Goal: Task Accomplishment & Management: Manage account settings

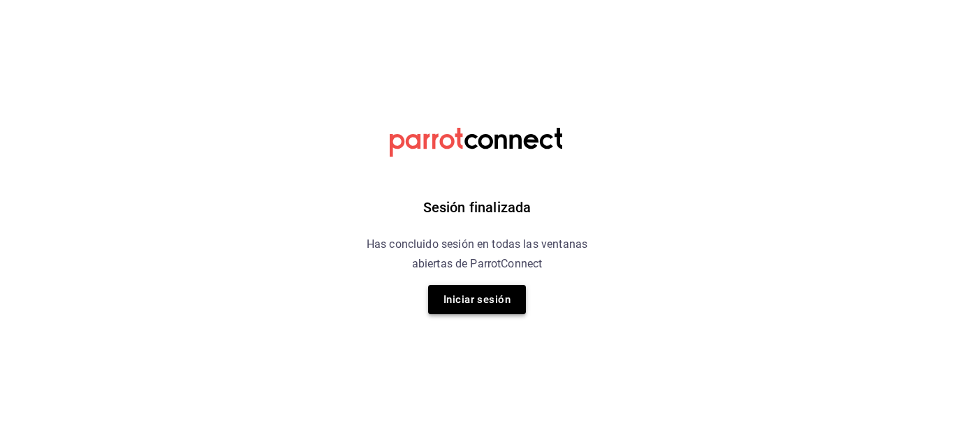
click at [452, 288] on button "Iniciar sesión" at bounding box center [477, 299] width 98 height 29
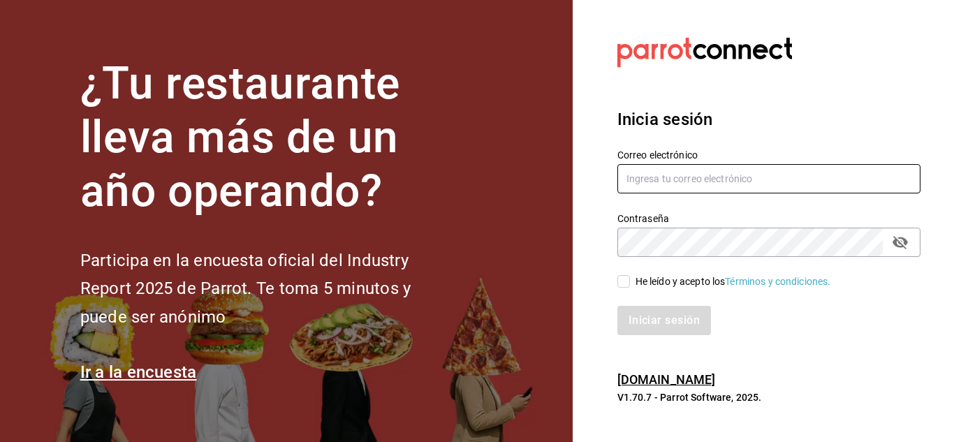
type input "israel.obregon@lapitzota.com"
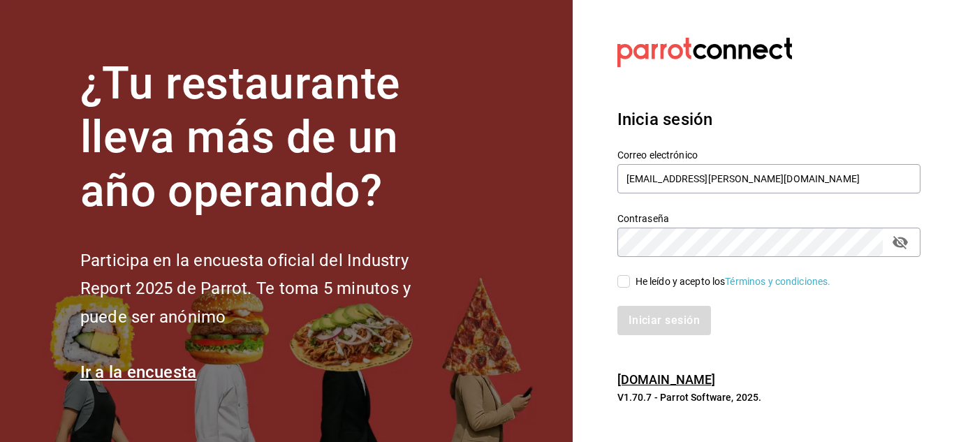
click at [619, 286] on input "He leído y acepto los Términos y condiciones." at bounding box center [623, 281] width 13 height 13
checkbox input "true"
click at [650, 311] on button "Iniciar sesión" at bounding box center [664, 320] width 95 height 29
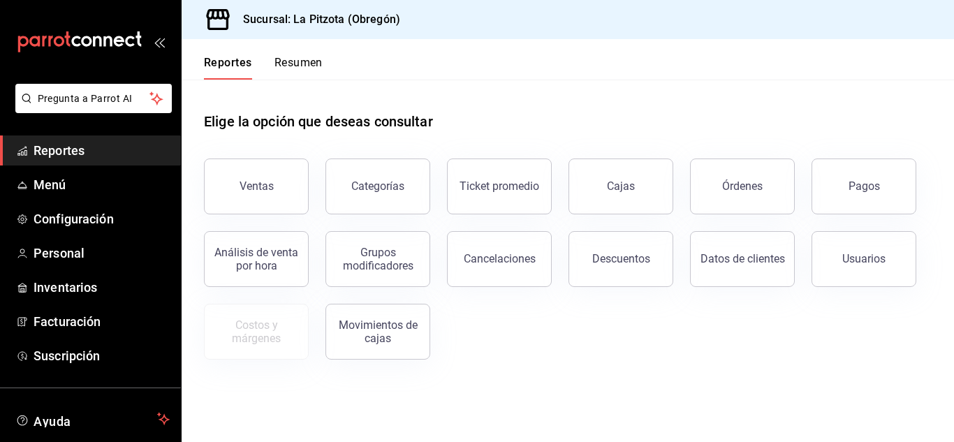
click at [296, 64] on button "Resumen" at bounding box center [298, 68] width 48 height 24
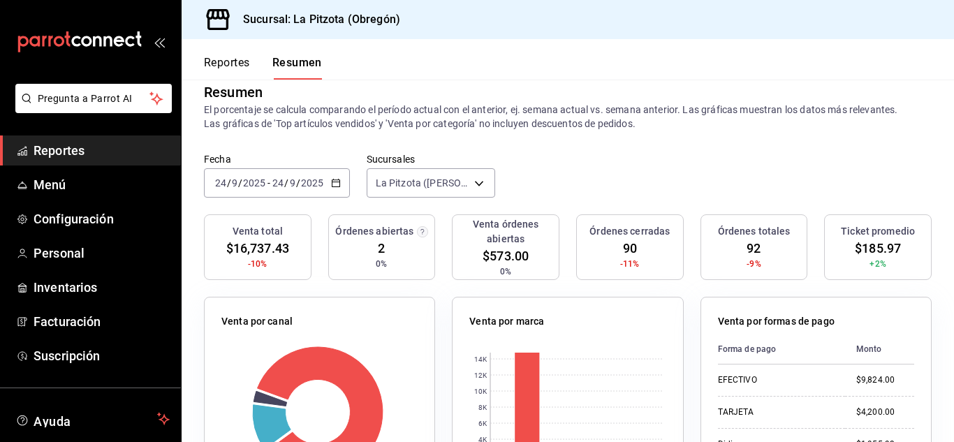
scroll to position [24, 0]
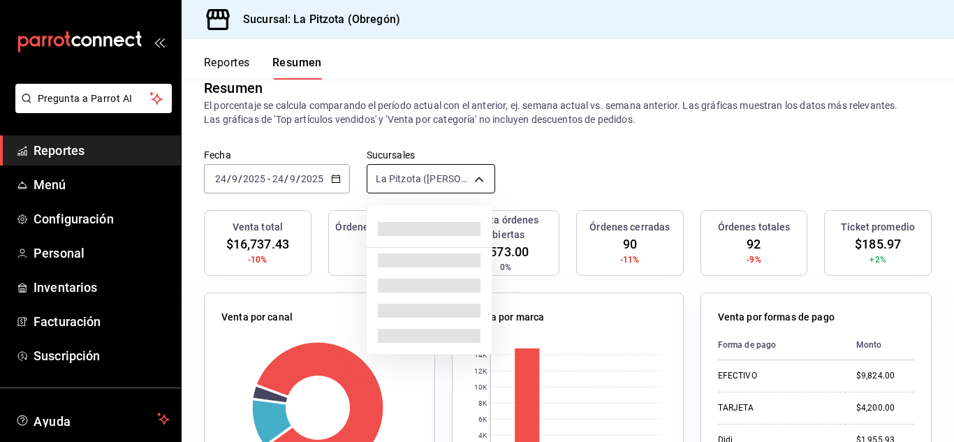
click at [480, 182] on body "Pregunta a Parrot AI Reportes Menú Configuración Personal Inventarios Facturaci…" at bounding box center [477, 221] width 954 height 442
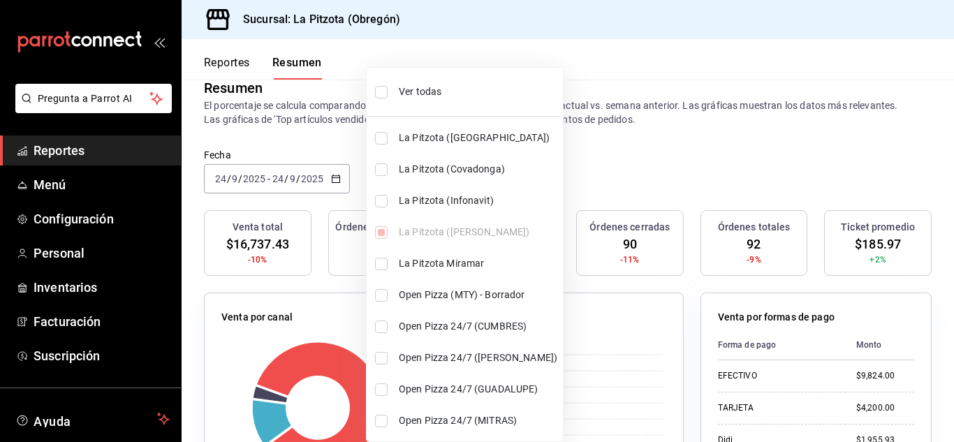
click at [383, 204] on input "checkbox" at bounding box center [381, 201] width 13 height 13
checkbox input "true"
type input "[object Object],[object Object]"
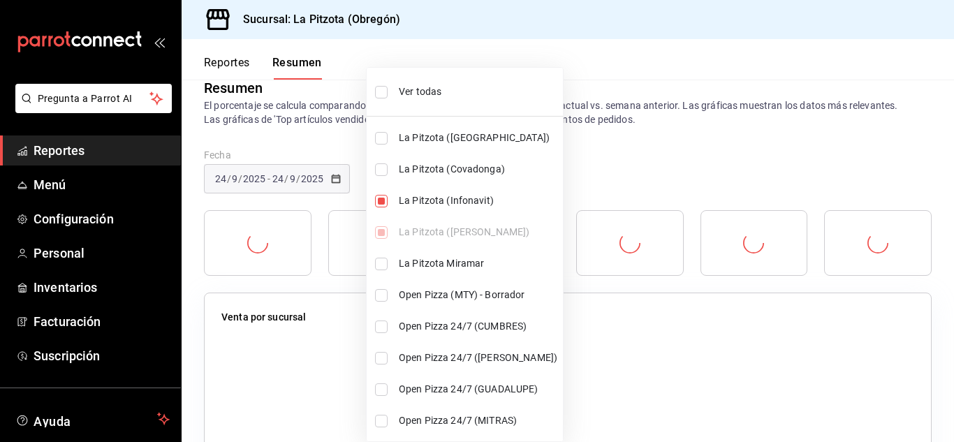
click at [383, 268] on input "checkbox" at bounding box center [381, 264] width 13 height 13
checkbox input "true"
type input "[object Object],[object Object],[object Object]"
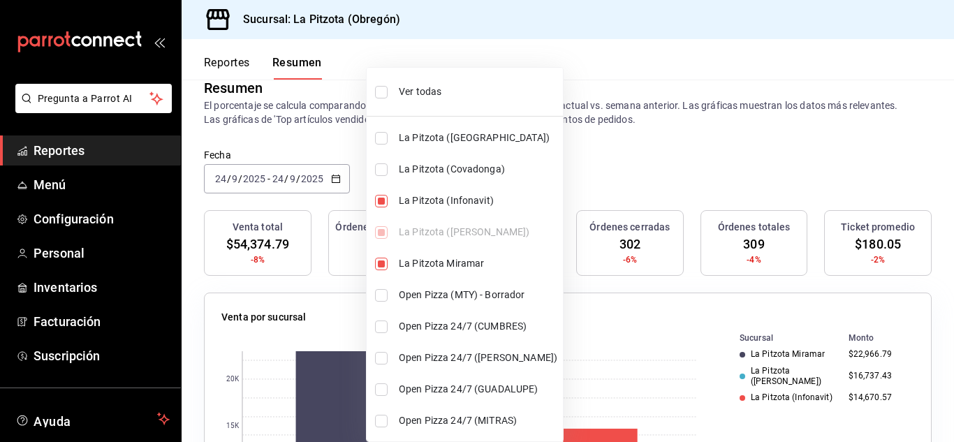
click at [664, 168] on div at bounding box center [477, 221] width 954 height 442
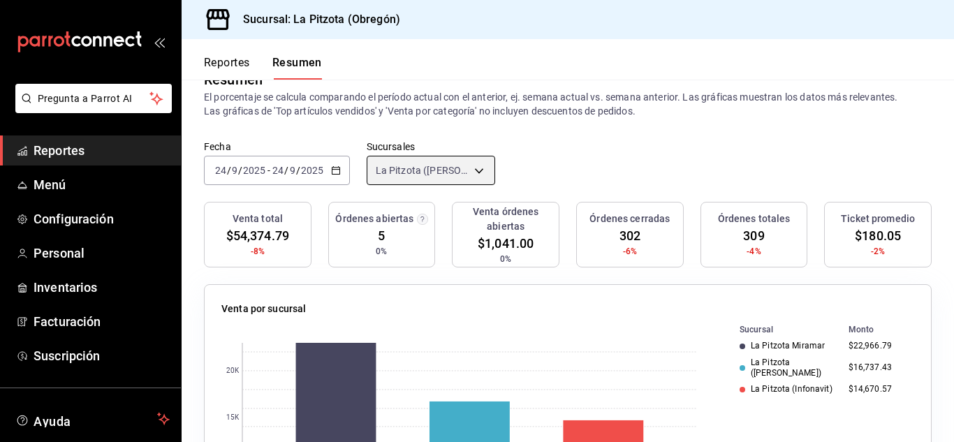
scroll to position [27, 0]
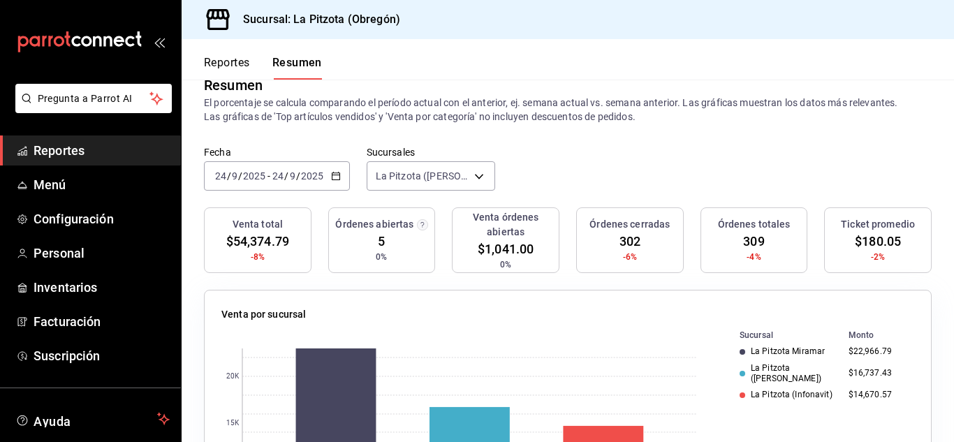
click at [217, 169] on div "[DATE] [DATE] - [DATE] [DATE]" at bounding box center [277, 175] width 146 height 29
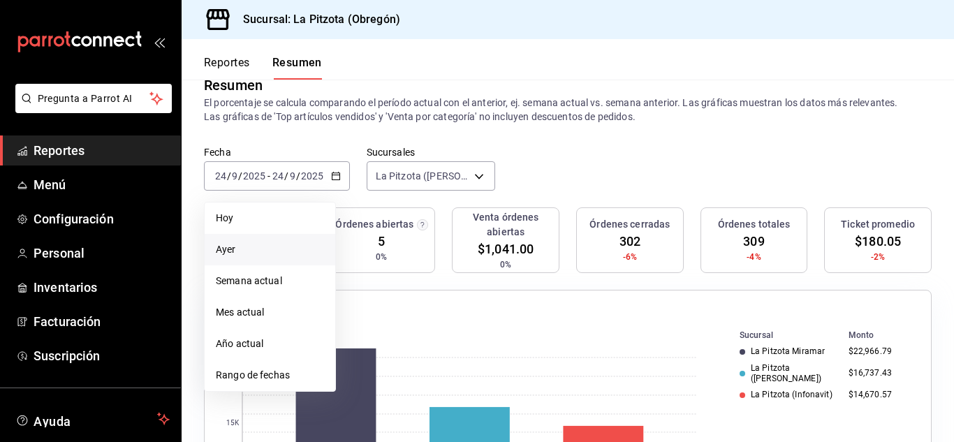
click at [247, 256] on span "Ayer" at bounding box center [270, 249] width 108 height 15
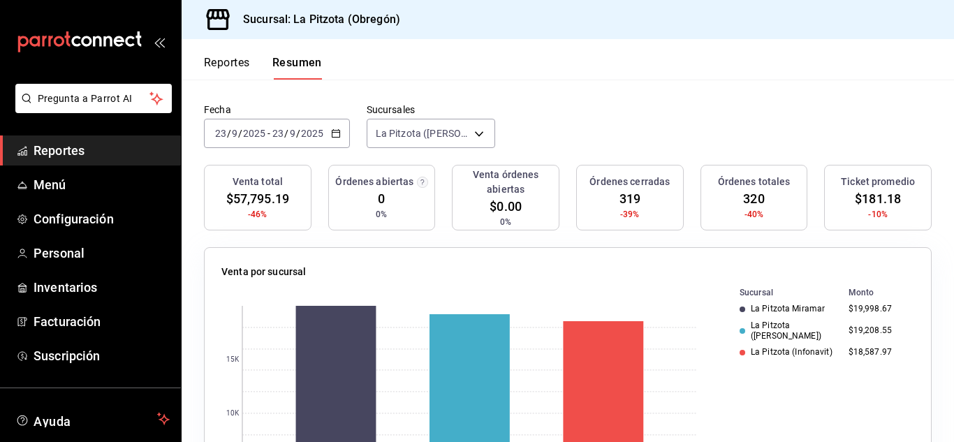
scroll to position [73, 0]
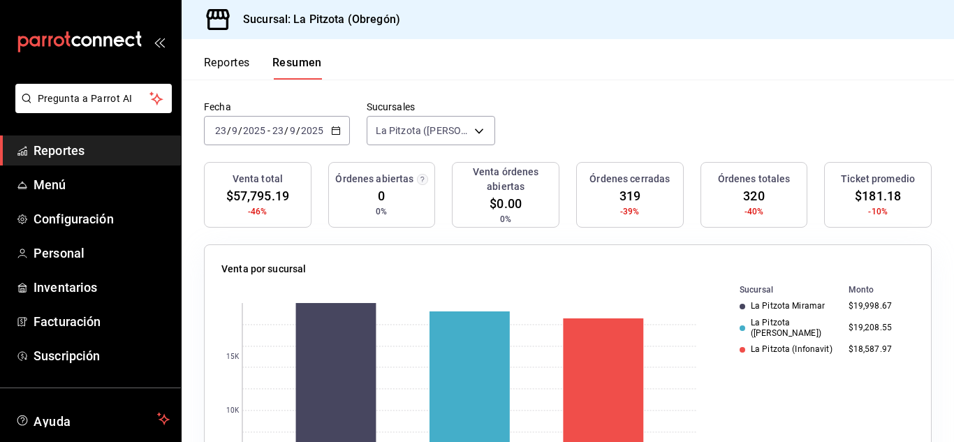
click at [233, 65] on button "Reportes" at bounding box center [227, 68] width 46 height 24
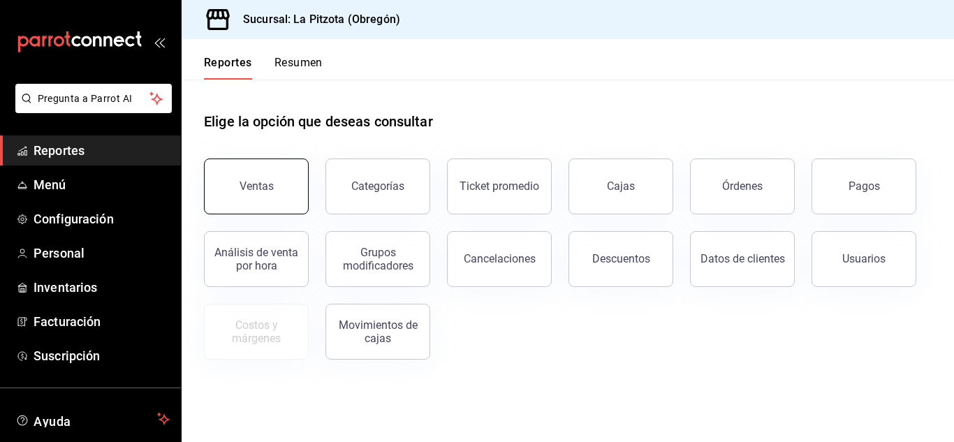
click at [279, 186] on button "Ventas" at bounding box center [256, 187] width 105 height 56
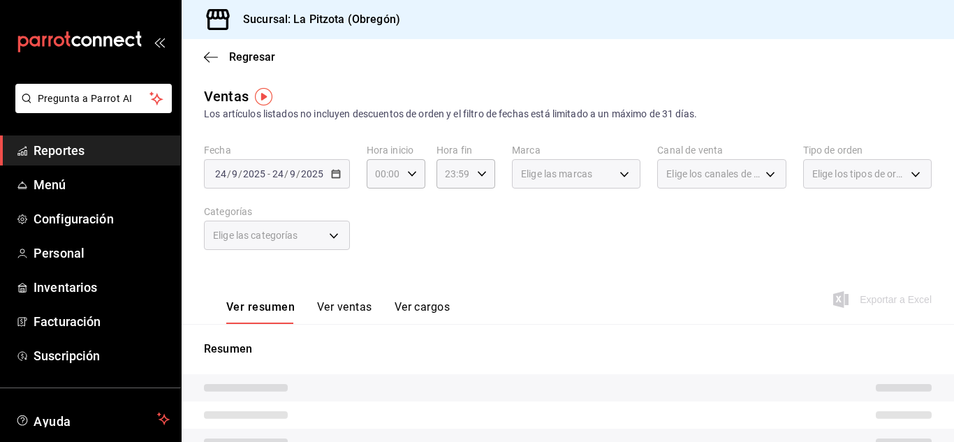
click at [223, 173] on div "[DATE] [DATE]" at bounding box center [240, 173] width 54 height 11
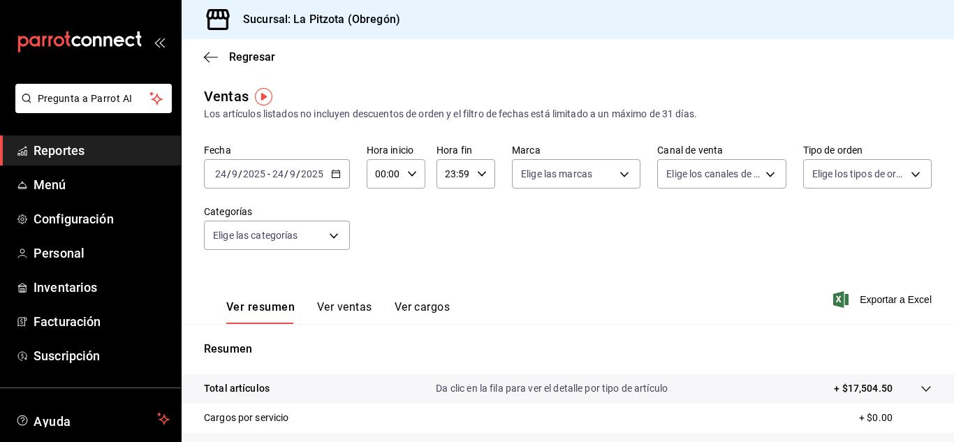
click at [337, 180] on div "[DATE] [DATE] - [DATE] [DATE]" at bounding box center [277, 173] width 146 height 29
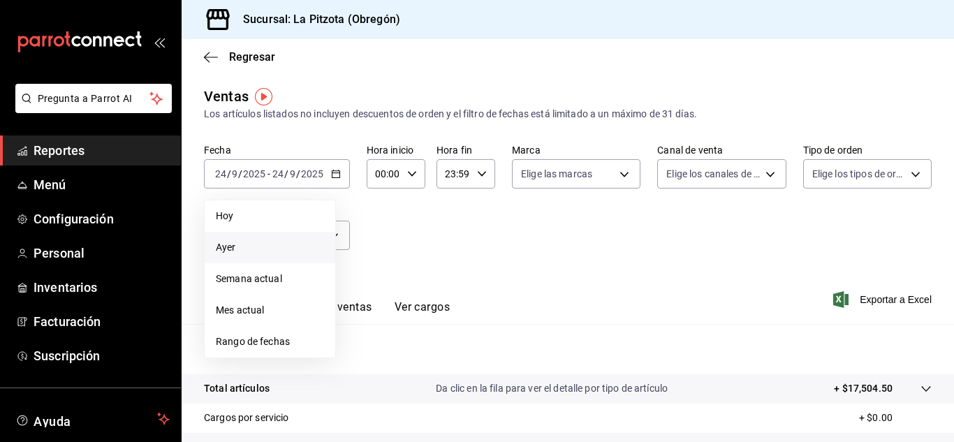
click at [223, 244] on span "Ayer" at bounding box center [270, 247] width 108 height 15
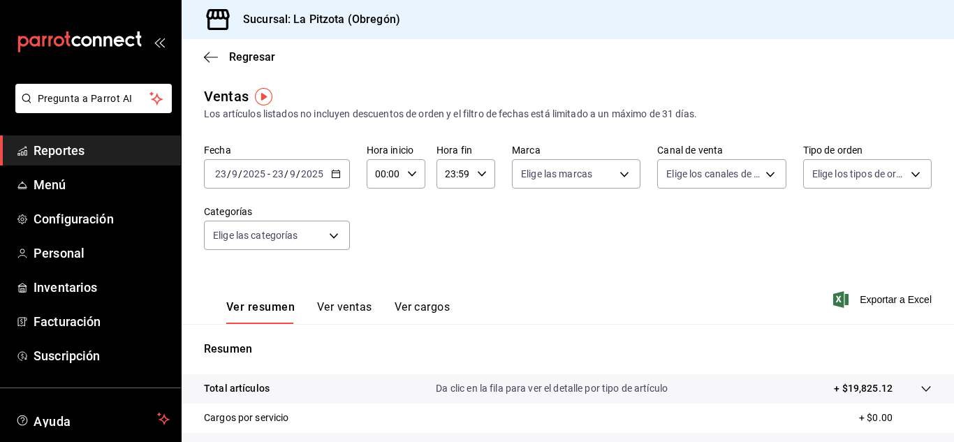
click at [355, 315] on button "Ver ventas" at bounding box center [344, 312] width 55 height 24
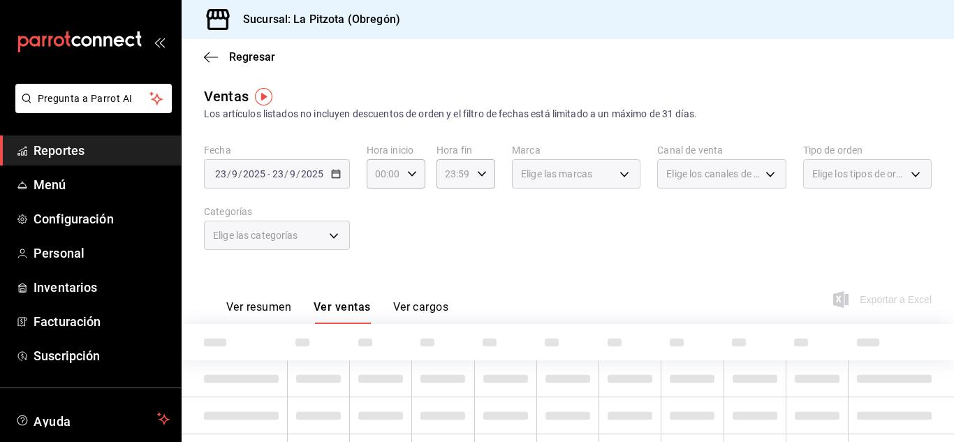
click at [673, 170] on span "Elige los canales de venta" at bounding box center [713, 174] width 94 height 14
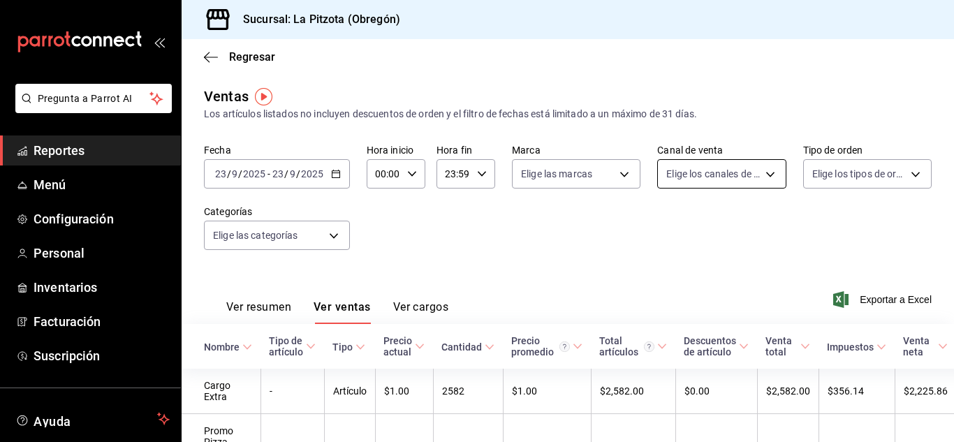
click at [673, 170] on body "Pregunta a Parrot AI Reportes Menú Configuración Personal Inventarios Facturaci…" at bounding box center [477, 221] width 954 height 442
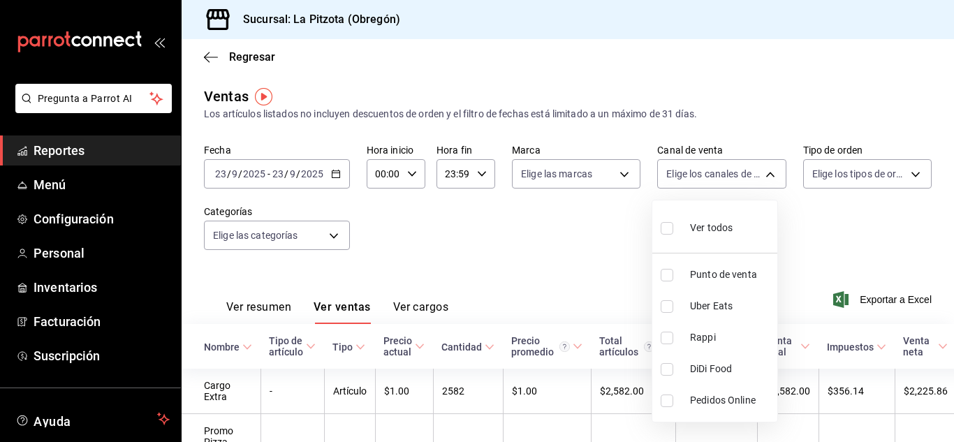
click at [661, 269] on input "checkbox" at bounding box center [667, 275] width 13 height 13
checkbox input "true"
type input "PARROT"
click at [558, 227] on div at bounding box center [477, 221] width 954 height 442
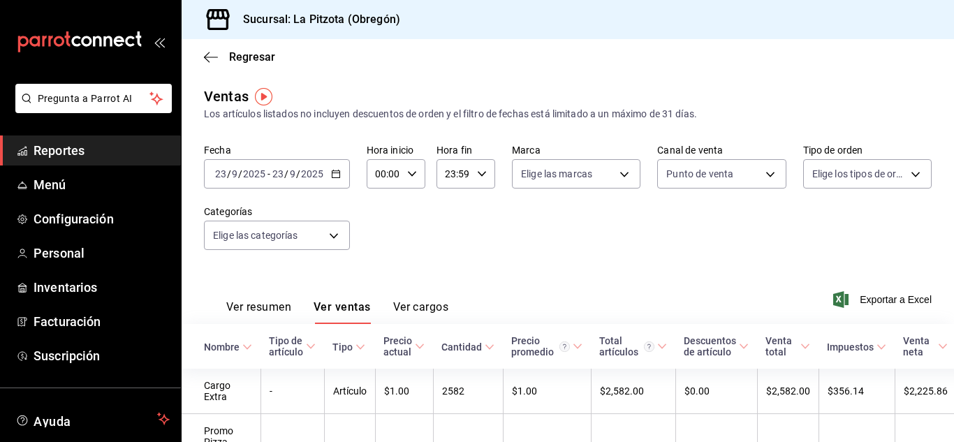
click at [271, 300] on button "Ver resumen" at bounding box center [258, 312] width 65 height 24
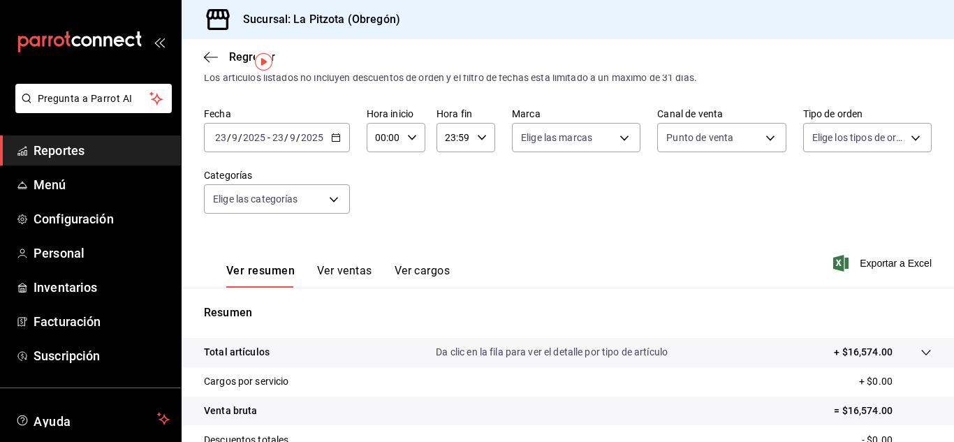
scroll to position [35, 0]
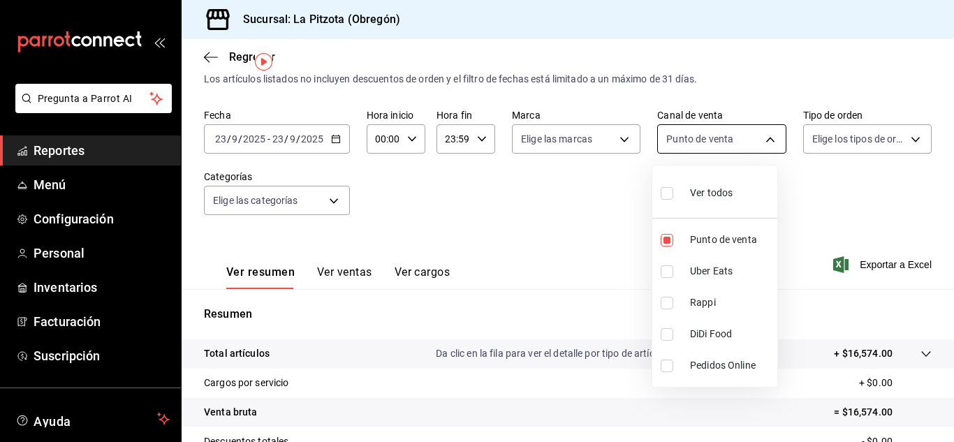
click at [736, 138] on body "Pregunta a Parrot AI Reportes Menú Configuración Personal Inventarios Facturaci…" at bounding box center [477, 221] width 954 height 442
click at [662, 235] on input "checkbox" at bounding box center [667, 240] width 13 height 13
checkbox input "false"
click at [505, 308] on div at bounding box center [477, 221] width 954 height 442
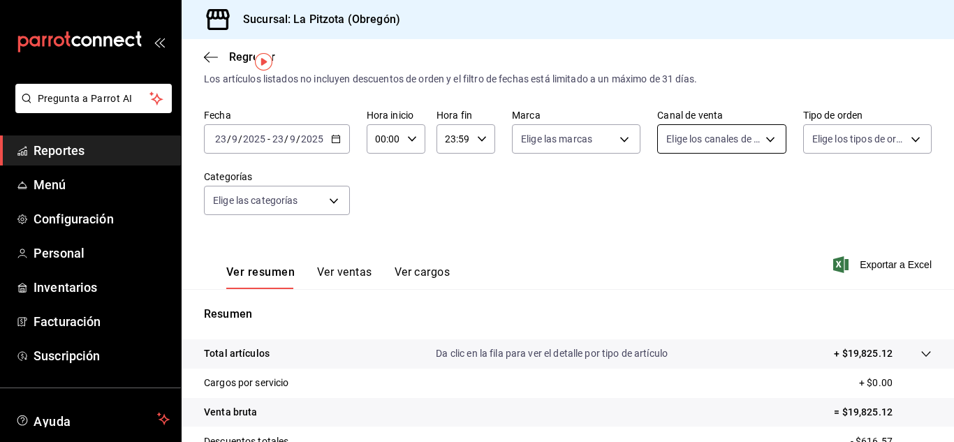
click at [753, 144] on body "Pregunta a Parrot AI Reportes Menú Configuración Personal Inventarios Facturaci…" at bounding box center [477, 221] width 954 height 442
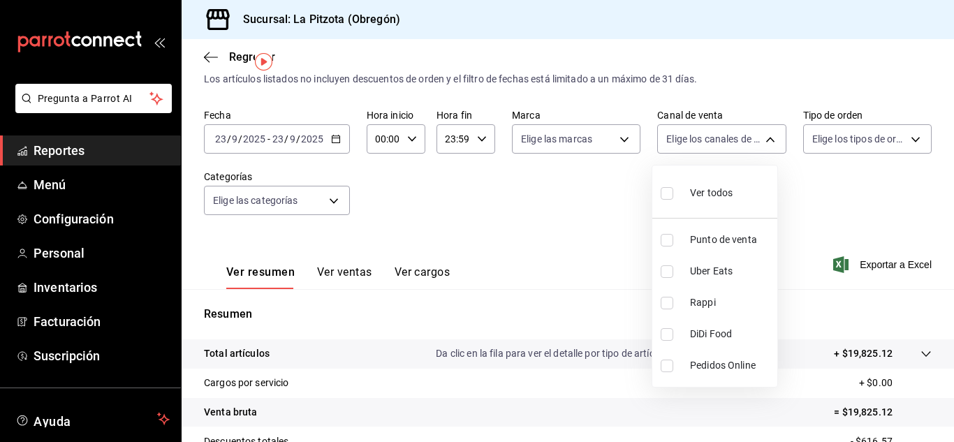
click at [655, 235] on li "Punto de venta" at bounding box center [714, 239] width 125 height 31
type input "PARROT"
checkbox input "true"
click at [599, 233] on div at bounding box center [477, 221] width 954 height 442
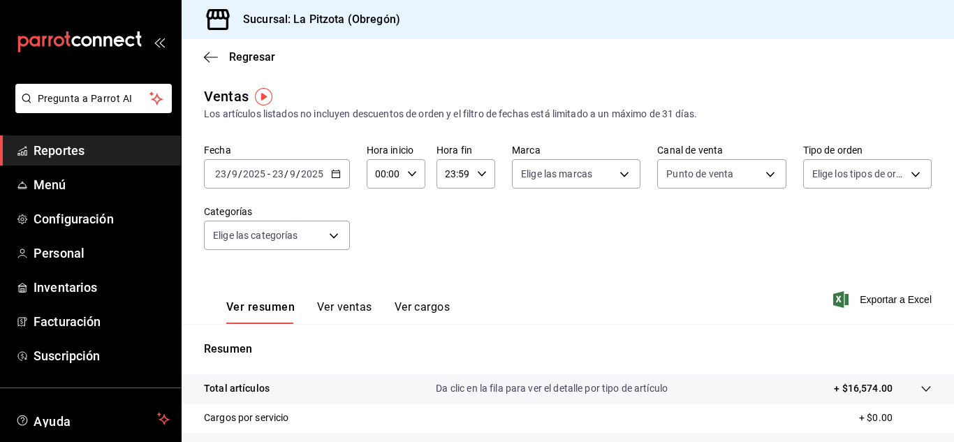
click at [339, 170] on icon "button" at bounding box center [336, 174] width 10 height 10
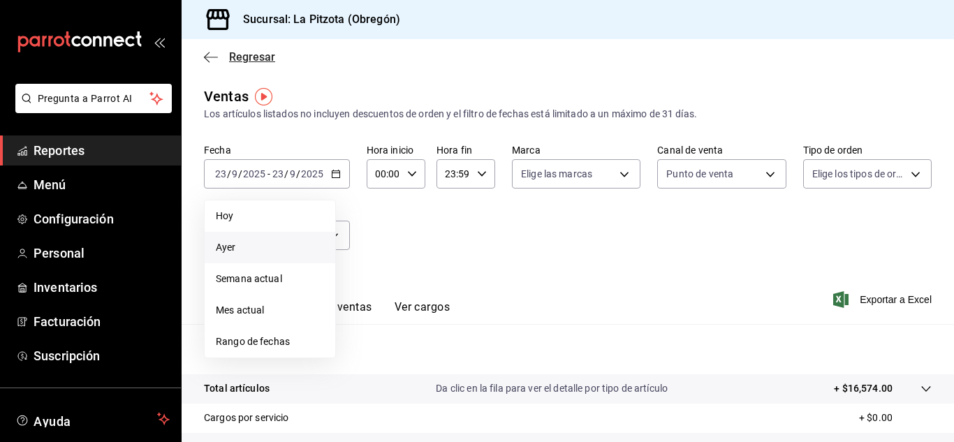
click at [240, 55] on span "Regresar" at bounding box center [252, 56] width 46 height 13
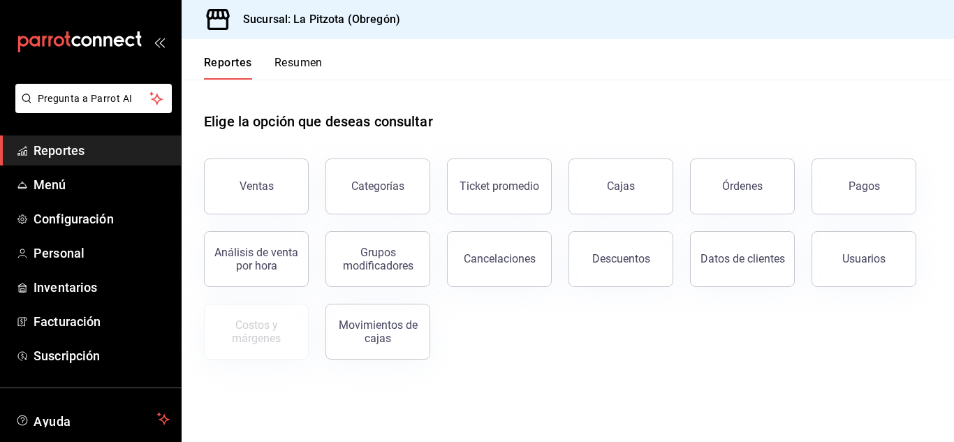
click at [293, 55] on div "Reportes Resumen" at bounding box center [252, 59] width 141 height 41
click at [293, 66] on button "Resumen" at bounding box center [298, 68] width 48 height 24
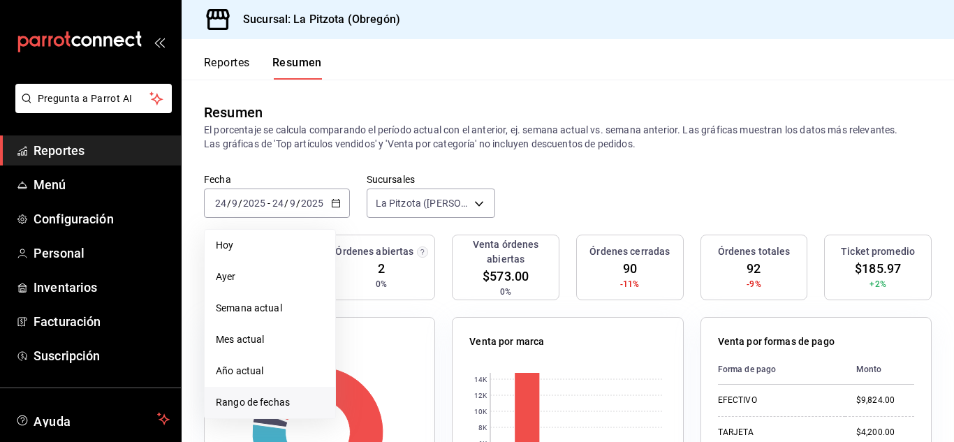
click at [272, 406] on span "Rango de fechas" at bounding box center [270, 402] width 108 height 15
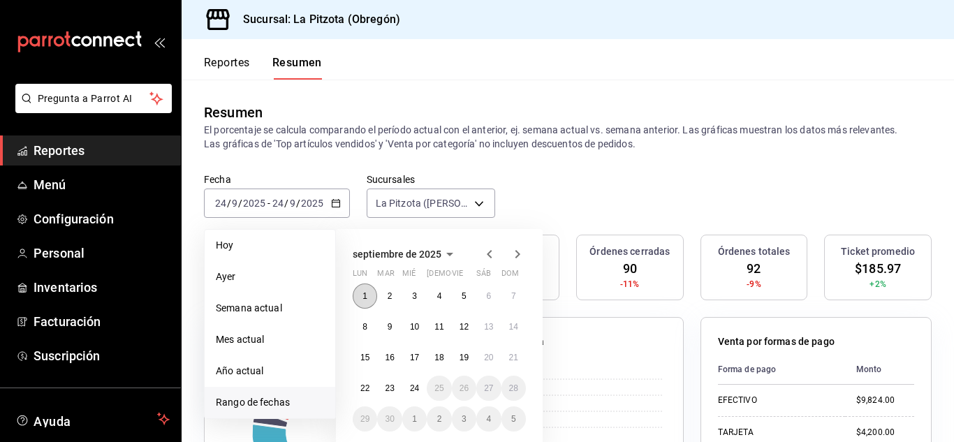
click at [368, 302] on button "1" at bounding box center [365, 296] width 24 height 25
click at [387, 386] on abbr "23" at bounding box center [389, 388] width 9 height 10
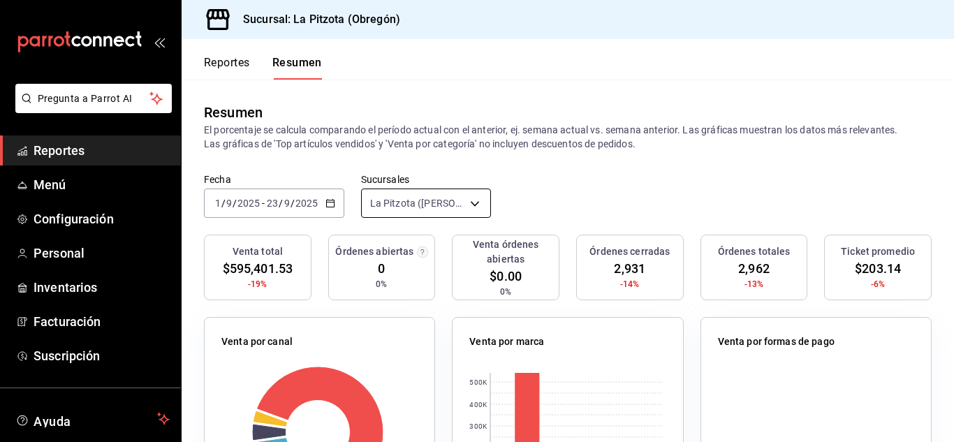
click at [477, 205] on body "Pregunta a Parrot AI Reportes Menú Configuración Personal Inventarios Facturaci…" at bounding box center [477, 221] width 954 height 442
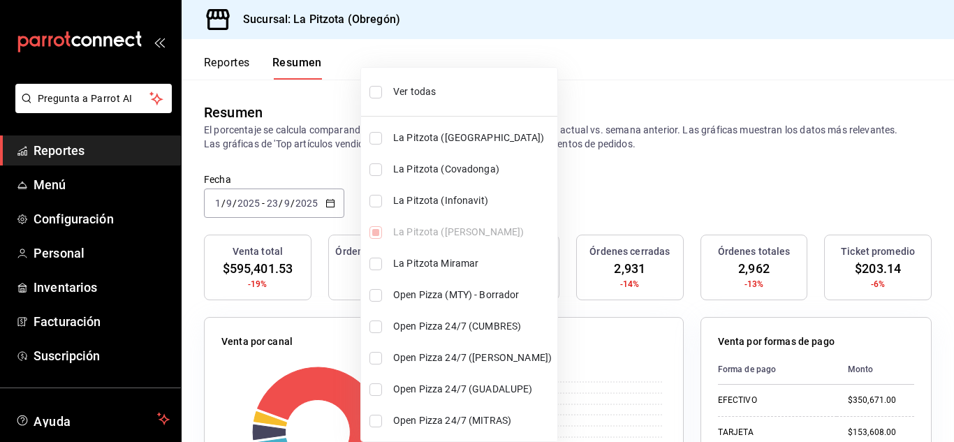
click at [658, 177] on div at bounding box center [477, 221] width 954 height 442
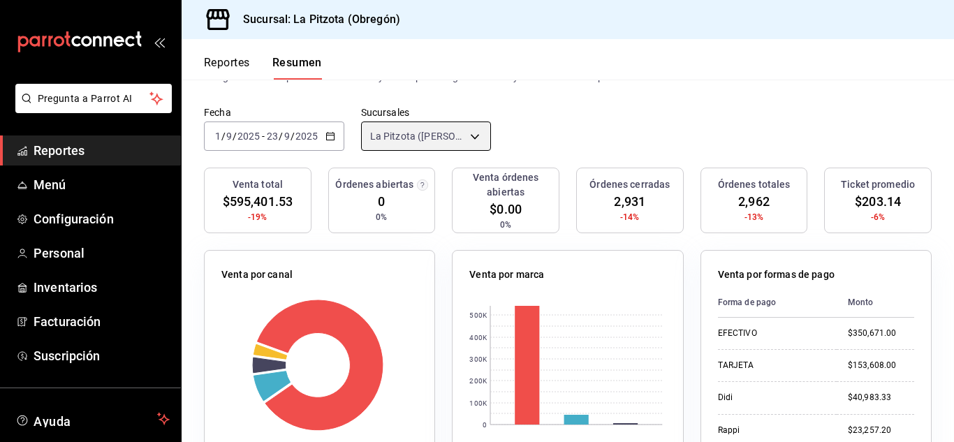
scroll to position [52, 0]
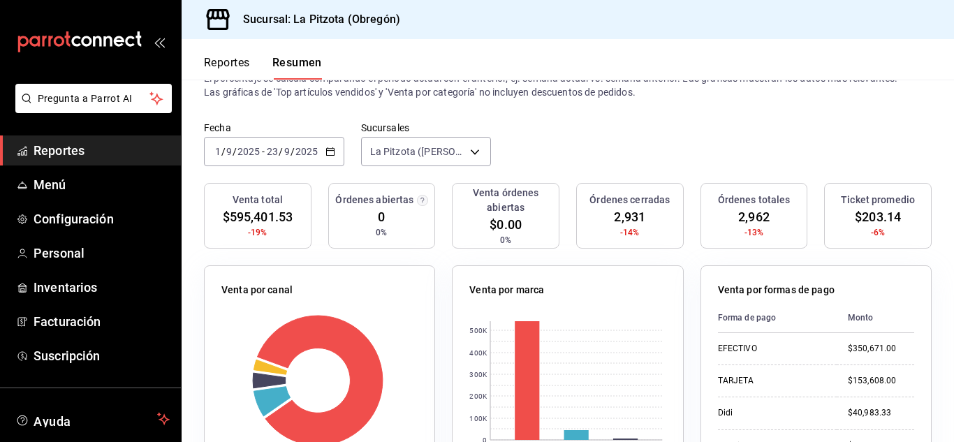
click at [225, 161] on div "[DATE] [DATE] - [DATE] [DATE]" at bounding box center [274, 151] width 140 height 29
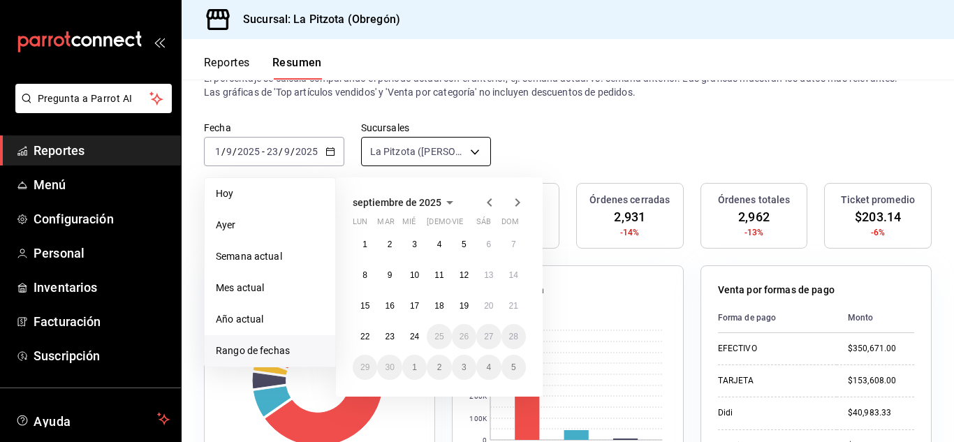
click at [429, 149] on body "Pregunta a Parrot AI Reportes Menú Configuración Personal Inventarios Facturaci…" at bounding box center [477, 221] width 954 height 442
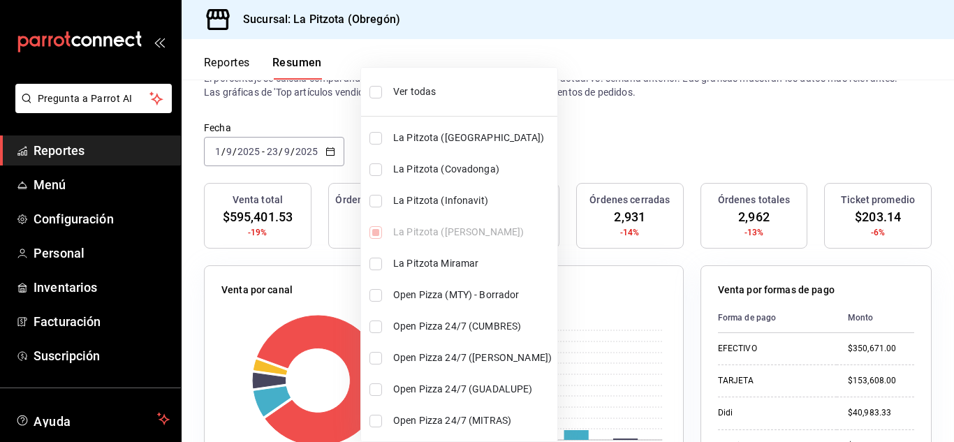
click at [379, 204] on input "checkbox" at bounding box center [375, 201] width 13 height 13
checkbox input "true"
type input "[object Object],[object Object]"
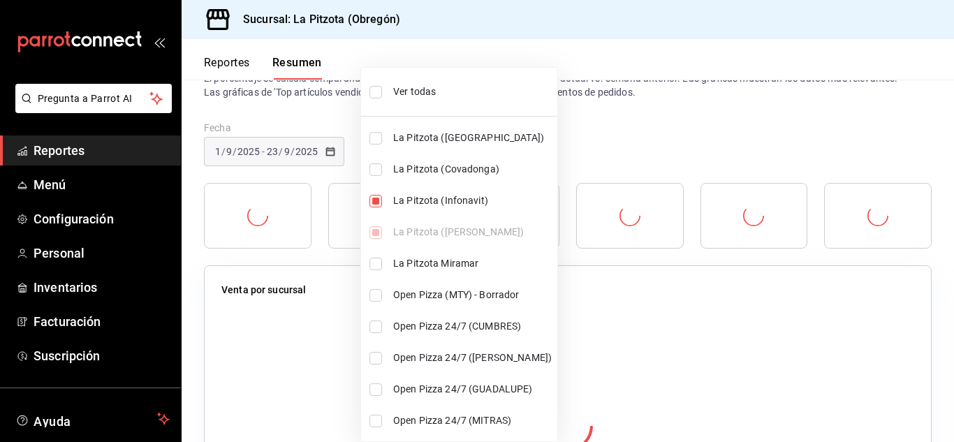
click at [380, 263] on input "checkbox" at bounding box center [375, 264] width 13 height 13
checkbox input "true"
type input "[object Object],[object Object],[object Object]"
click at [376, 164] on input "checkbox" at bounding box center [375, 169] width 13 height 13
checkbox input "true"
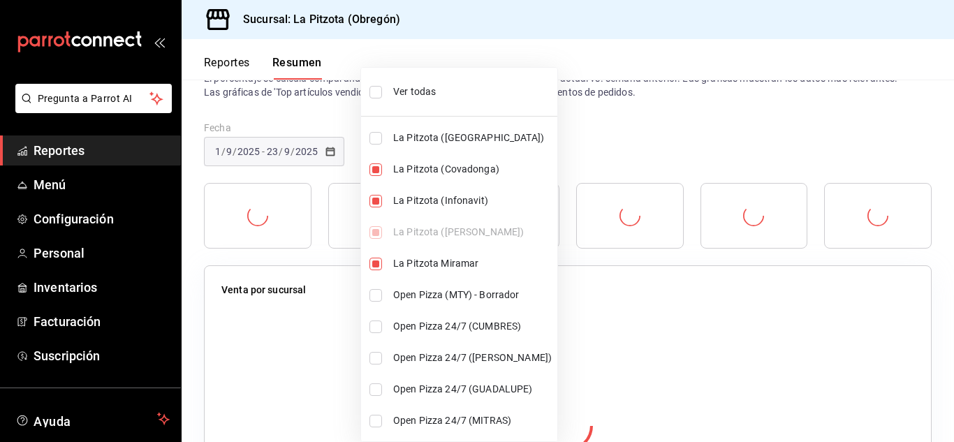
click at [376, 146] on li "La Pitzota ([GEOGRAPHIC_DATA])" at bounding box center [459, 137] width 196 height 31
type input "[object Object],[object Object],[object Object],[object Object],[object Object]"
checkbox input "true"
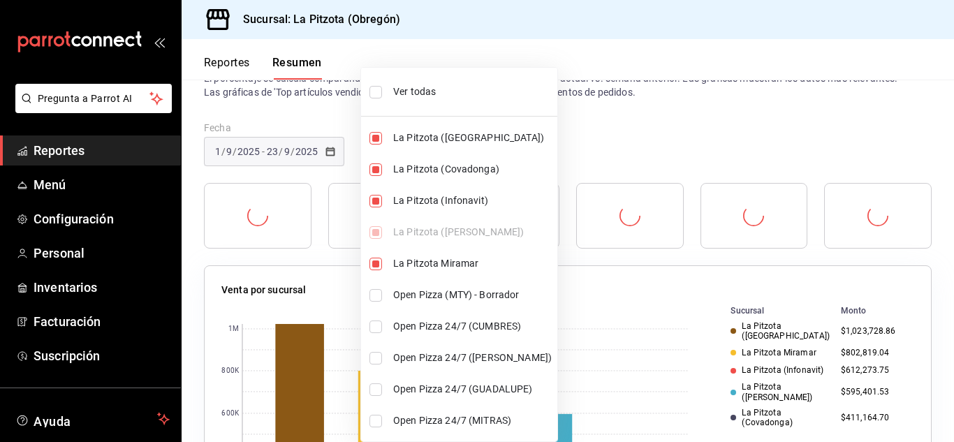
click at [689, 138] on div at bounding box center [477, 221] width 954 height 442
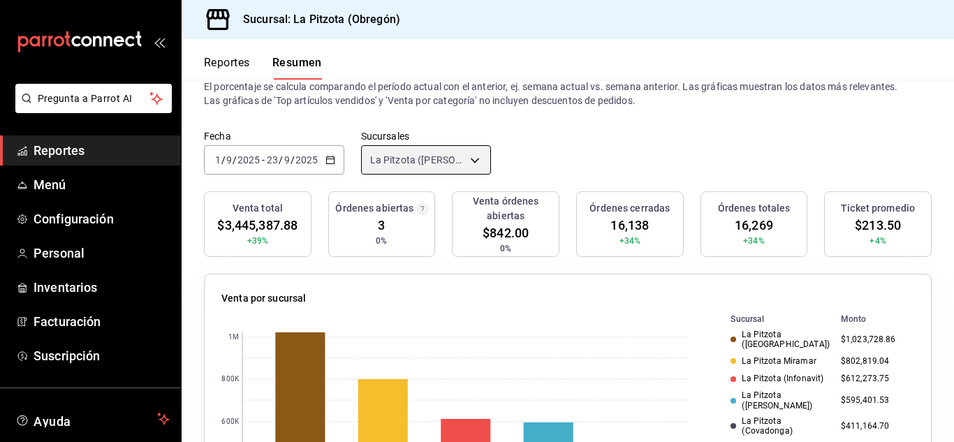
scroll to position [13, 0]
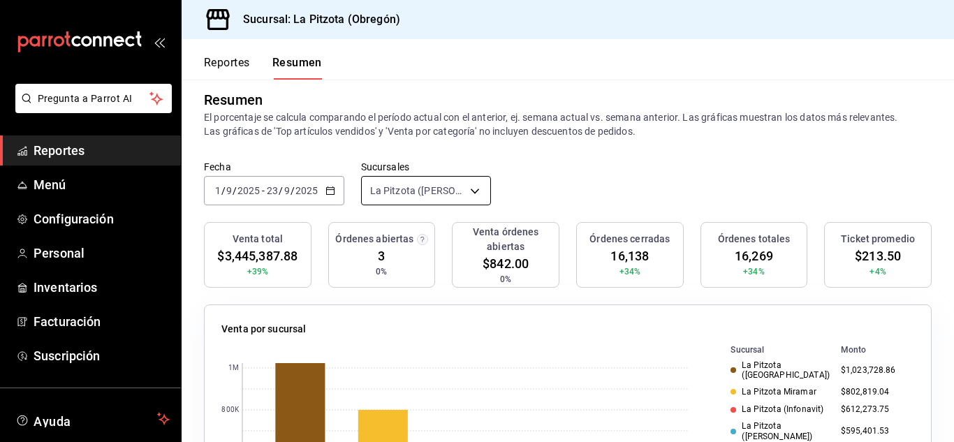
click at [450, 182] on body "Pregunta a Parrot AI Reportes Menú Configuración Personal Inventarios Facturaci…" at bounding box center [477, 221] width 954 height 442
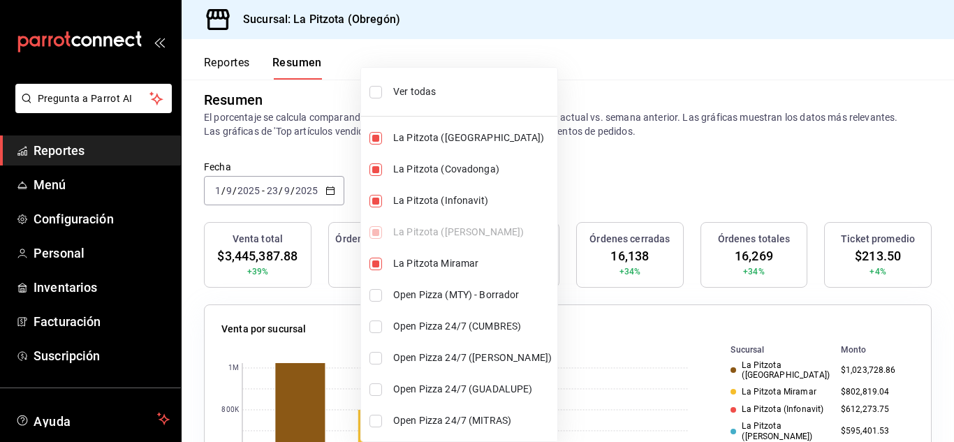
drag, startPoint x: 950, startPoint y: 107, endPoint x: 949, endPoint y: 135, distance: 27.9
click at [949, 135] on div at bounding box center [477, 221] width 954 height 442
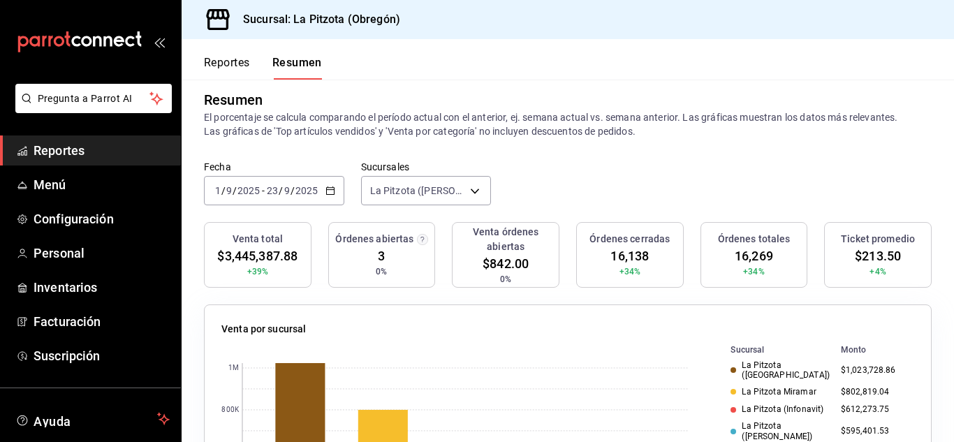
drag, startPoint x: 949, startPoint y: 135, endPoint x: 949, endPoint y: 166, distance: 30.7
click at [943, 145] on div "Resumen El porcentaje se calcula comparando el período actual con el anterior, …" at bounding box center [568, 114] width 772 height 94
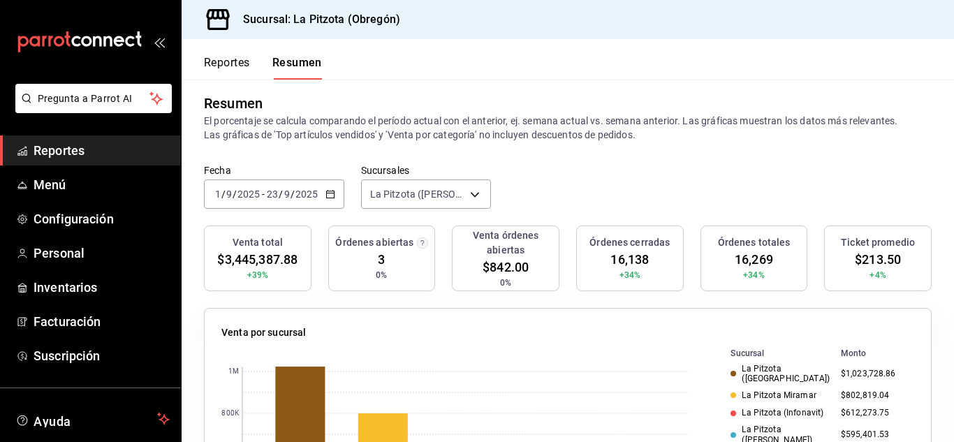
scroll to position [0, 0]
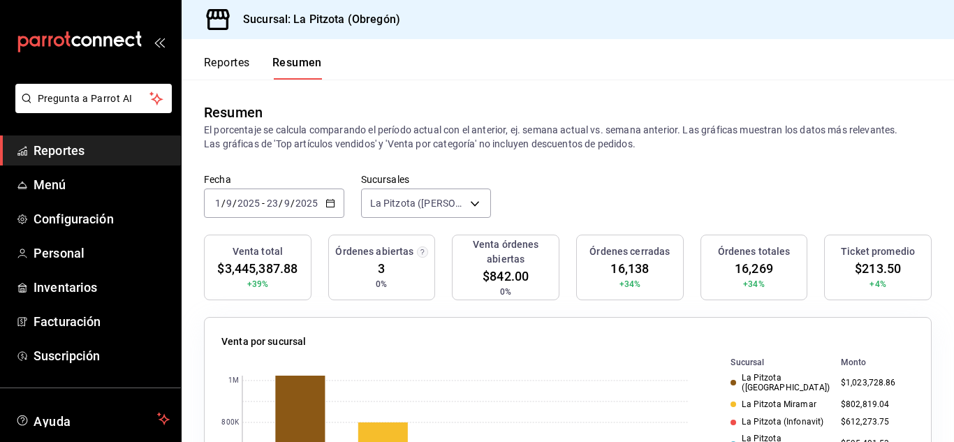
click at [248, 73] on button "Reportes" at bounding box center [227, 68] width 46 height 24
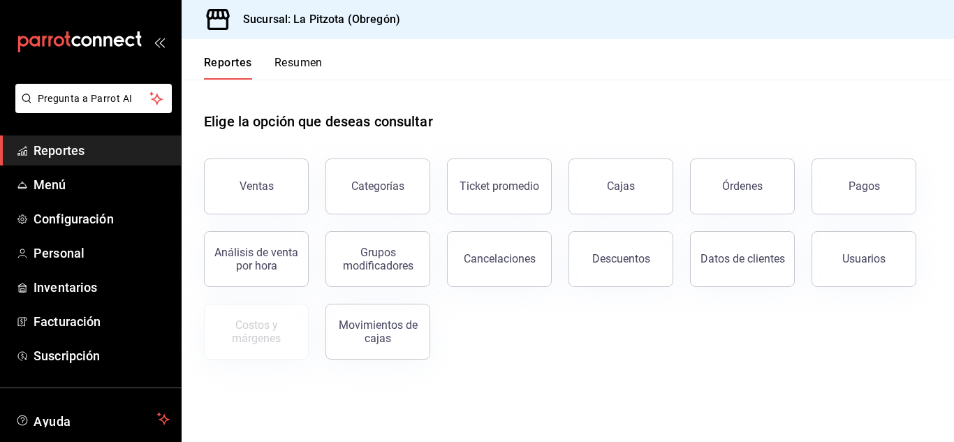
click at [295, 73] on button "Resumen" at bounding box center [298, 68] width 48 height 24
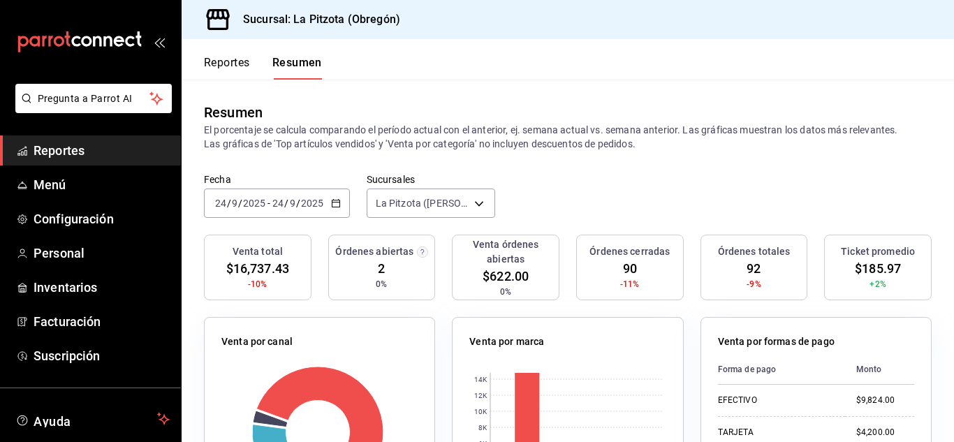
click at [217, 200] on input "24" at bounding box center [220, 203] width 13 height 11
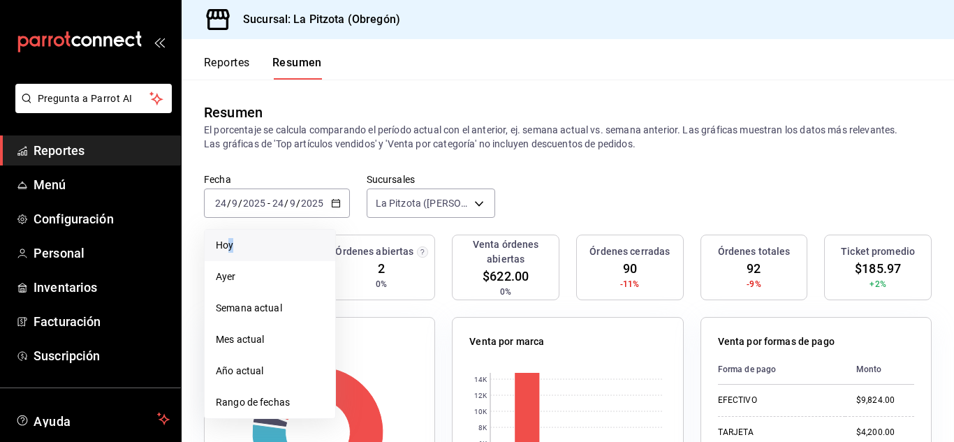
click at [232, 251] on li "Hoy" at bounding box center [270, 245] width 131 height 31
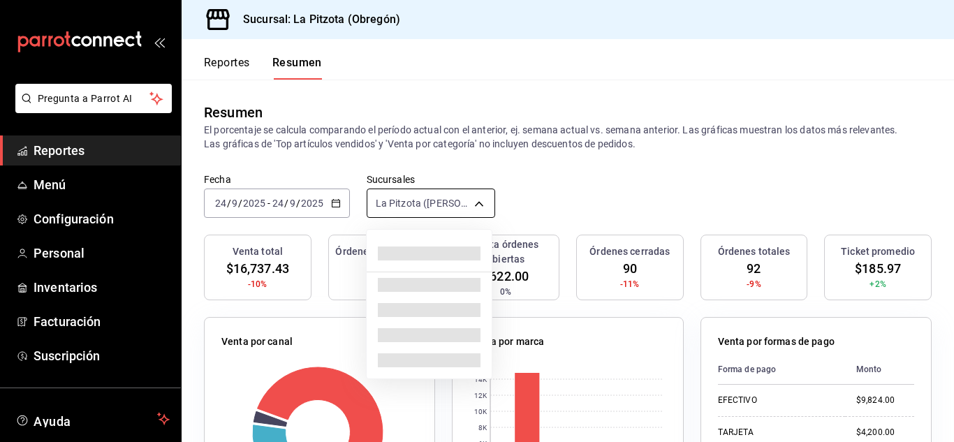
click at [409, 203] on body "Pregunta a Parrot AI Reportes Menú Configuración Personal Inventarios Facturaci…" at bounding box center [477, 221] width 954 height 442
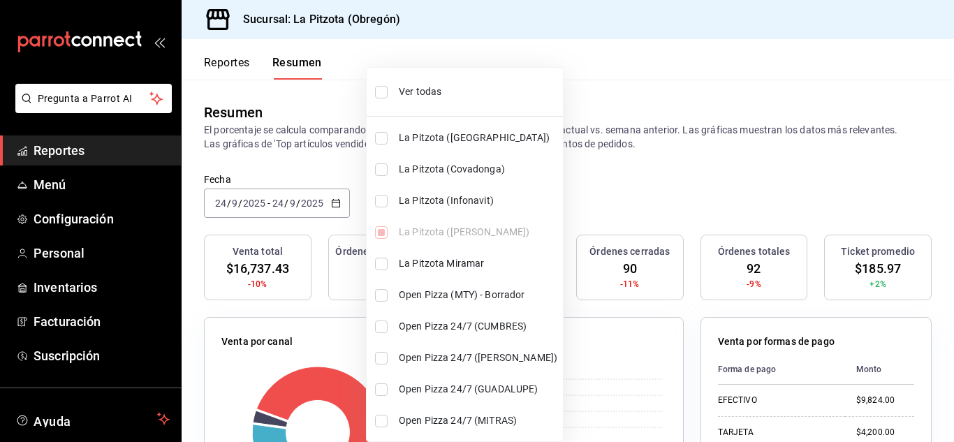
click at [377, 208] on li "La Pitzota (Infonavit)" at bounding box center [465, 200] width 196 height 31
type input "[object Object],[object Object]"
checkbox input "true"
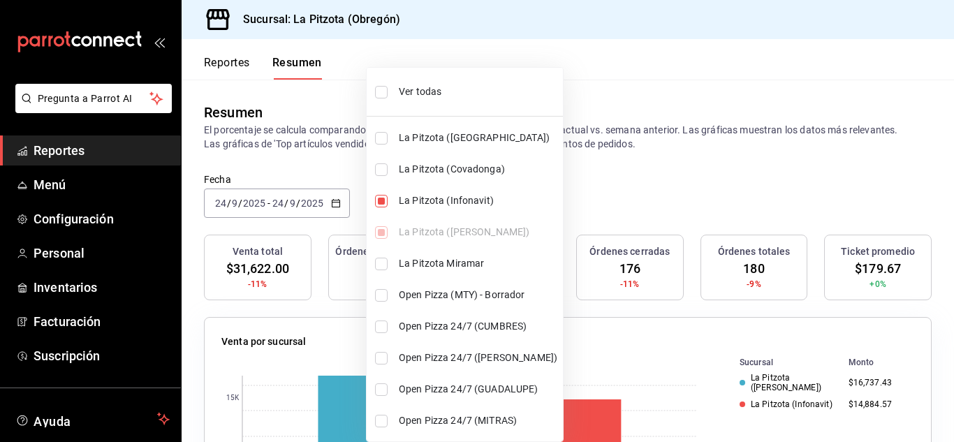
click at [227, 207] on div at bounding box center [477, 221] width 954 height 442
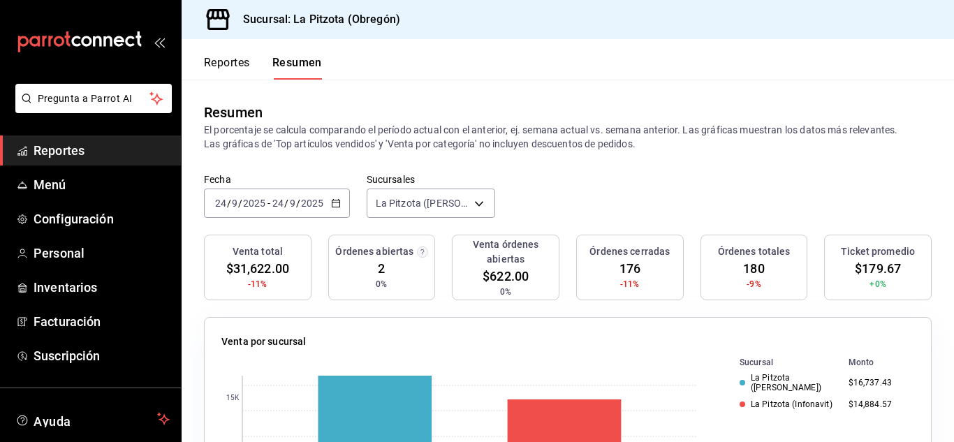
click at [227, 207] on span "/" at bounding box center [229, 203] width 4 height 11
click at [223, 210] on div "[DATE] [DATE] - [DATE] [DATE]" at bounding box center [277, 203] width 146 height 29
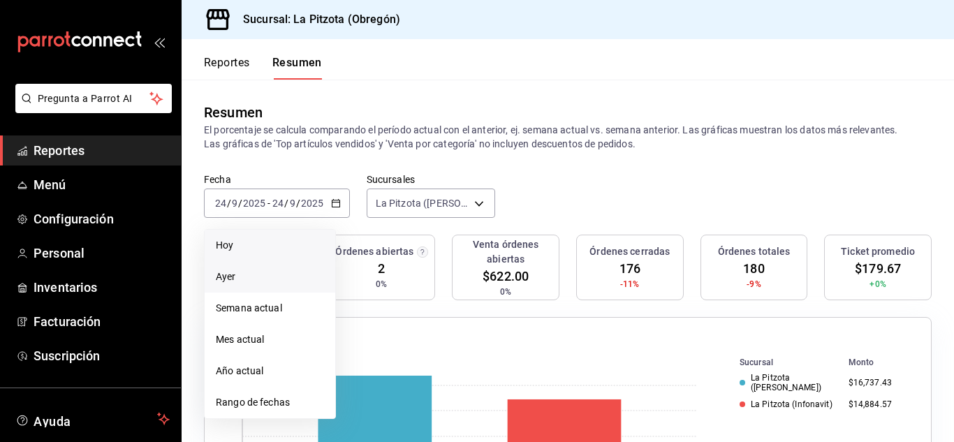
click at [214, 274] on li "Ayer" at bounding box center [270, 276] width 131 height 31
